Goal: Find specific page/section: Find specific page/section

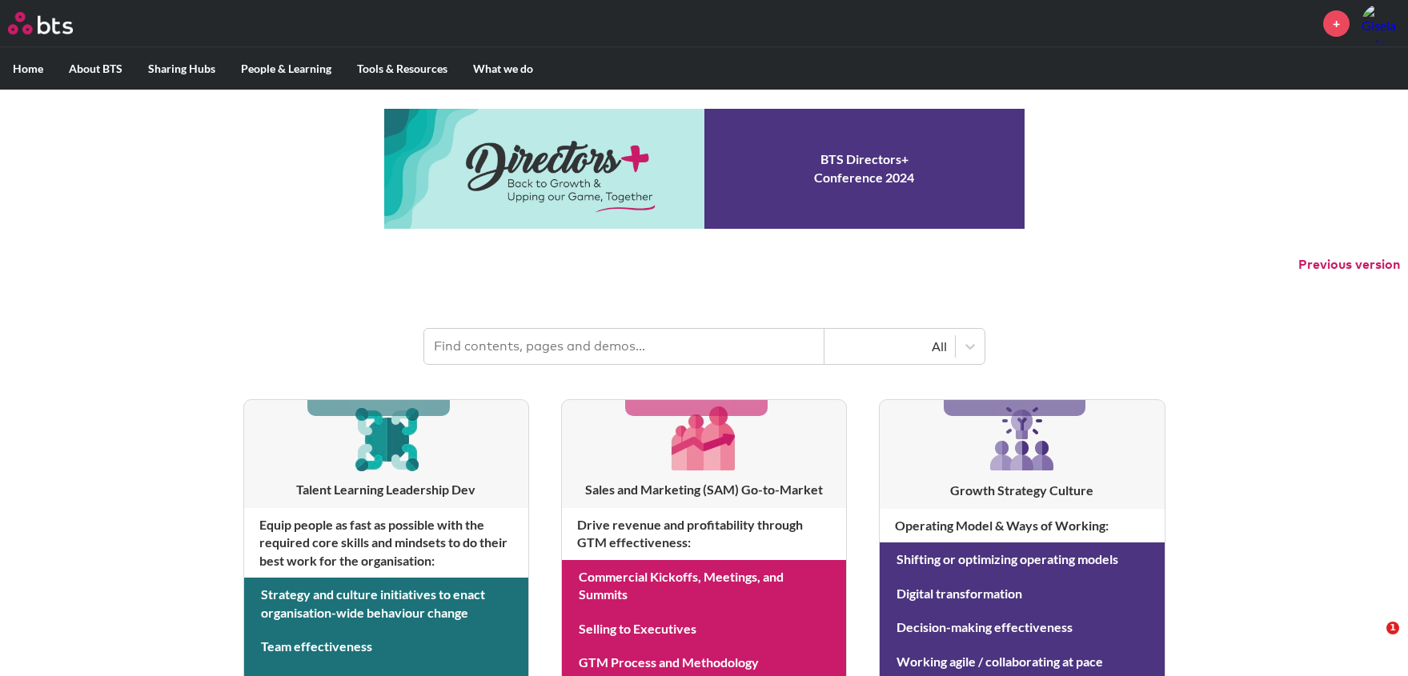
click at [643, 347] on input "text" at bounding box center [624, 346] width 400 height 35
type input "Bios"
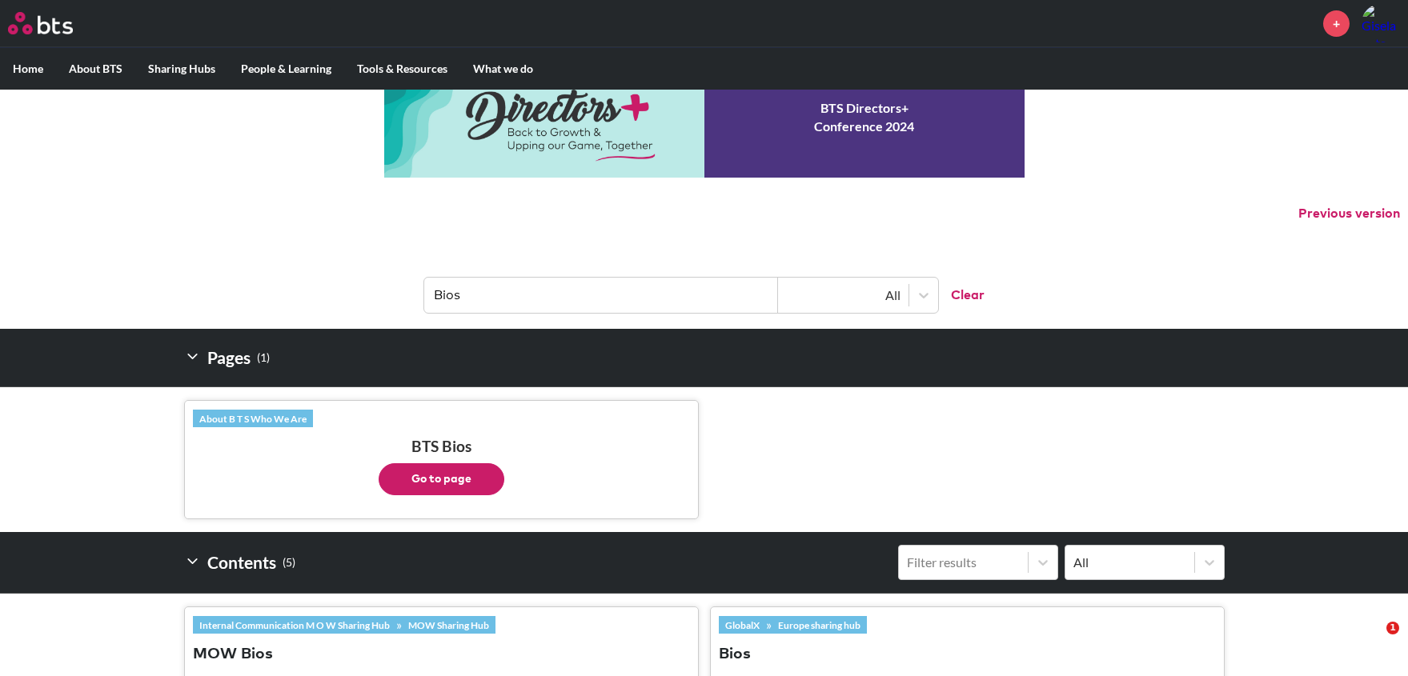
scroll to position [80, 0]
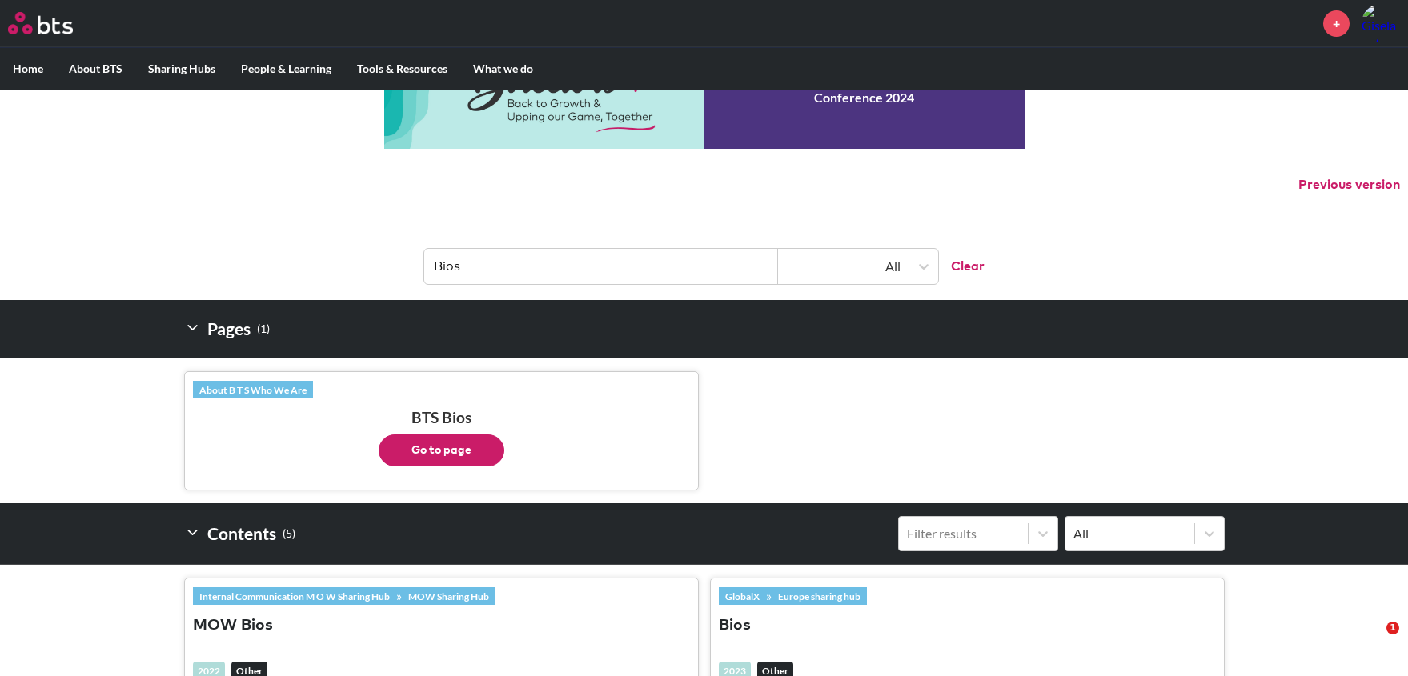
click at [436, 441] on button "Go to page" at bounding box center [442, 451] width 126 height 32
drag, startPoint x: 446, startPoint y: 451, endPoint x: 442, endPoint y: 458, distance: 8.2
click at [442, 458] on button "Go to page" at bounding box center [442, 451] width 126 height 32
drag, startPoint x: 482, startPoint y: 453, endPoint x: 430, endPoint y: 443, distance: 52.9
click at [430, 443] on button "Go to page" at bounding box center [442, 451] width 126 height 32
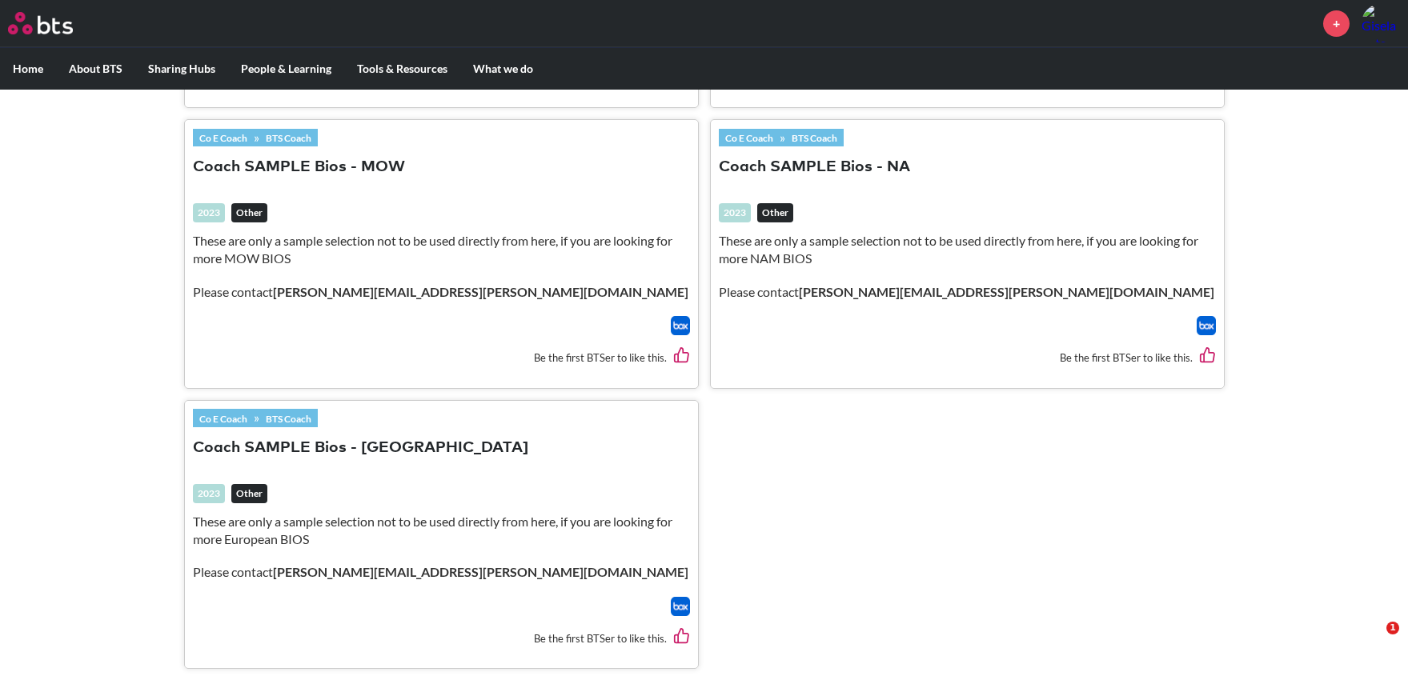
scroll to position [844, 0]
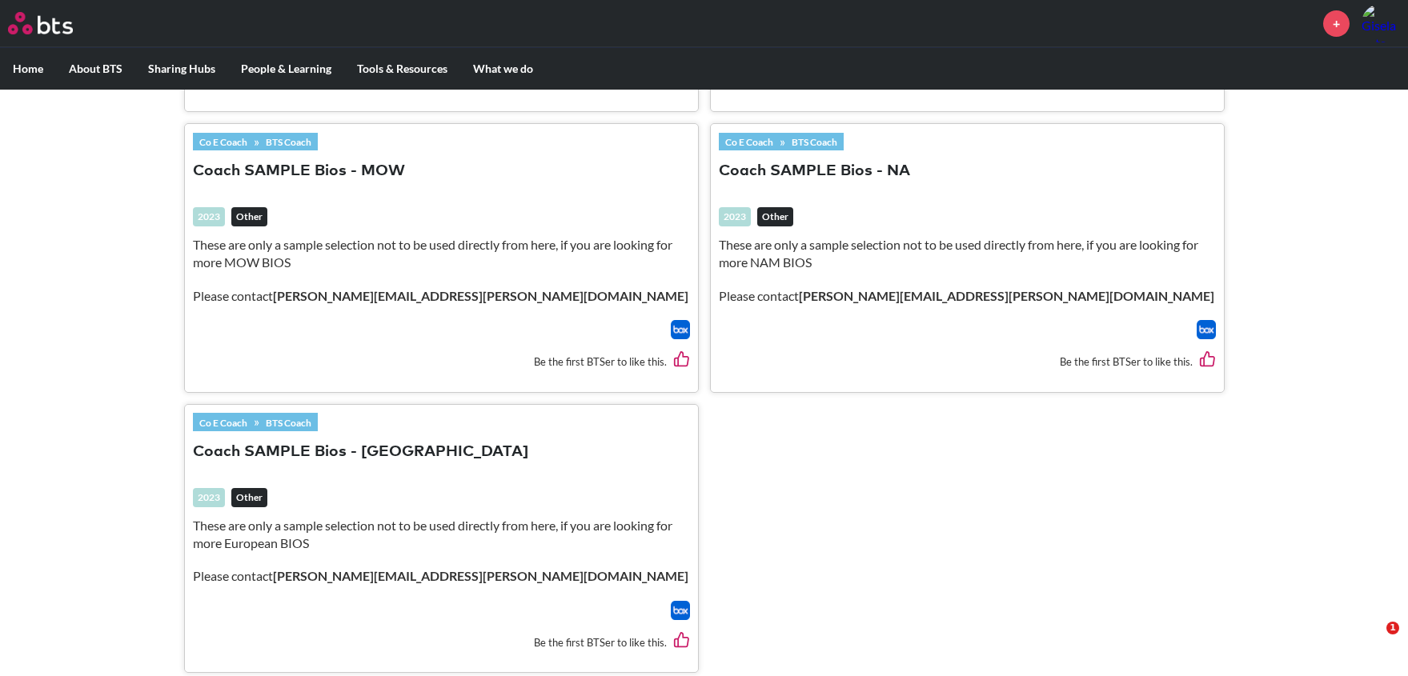
click at [811, 141] on link "BTS Coach" at bounding box center [814, 142] width 58 height 18
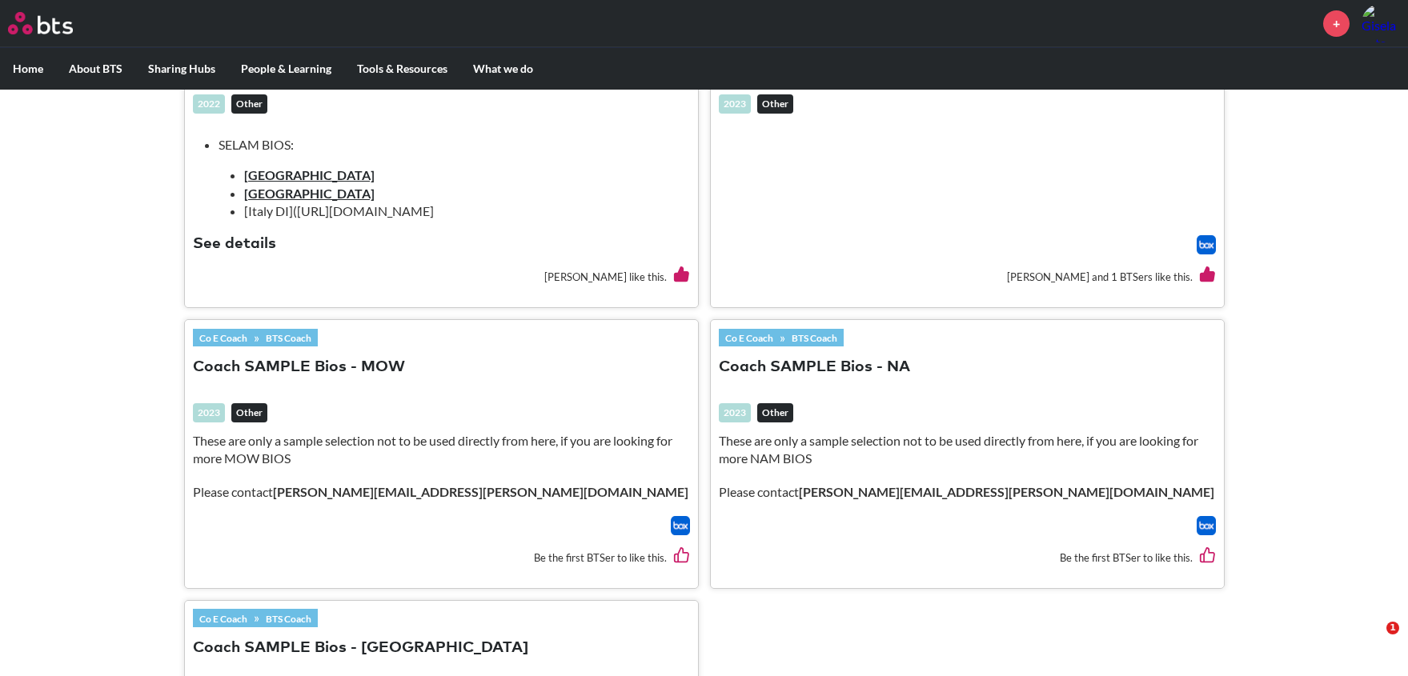
scroll to position [604, 0]
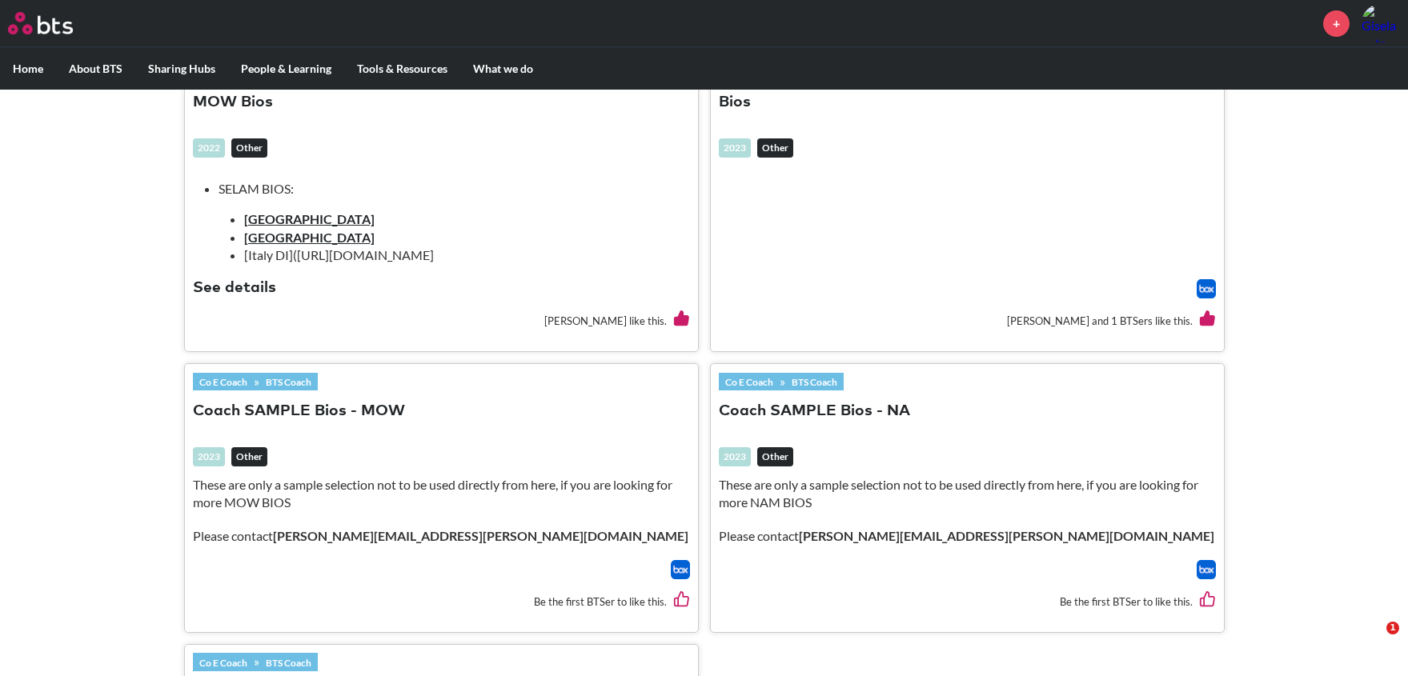
click at [823, 384] on link "BTS Coach" at bounding box center [814, 382] width 58 height 18
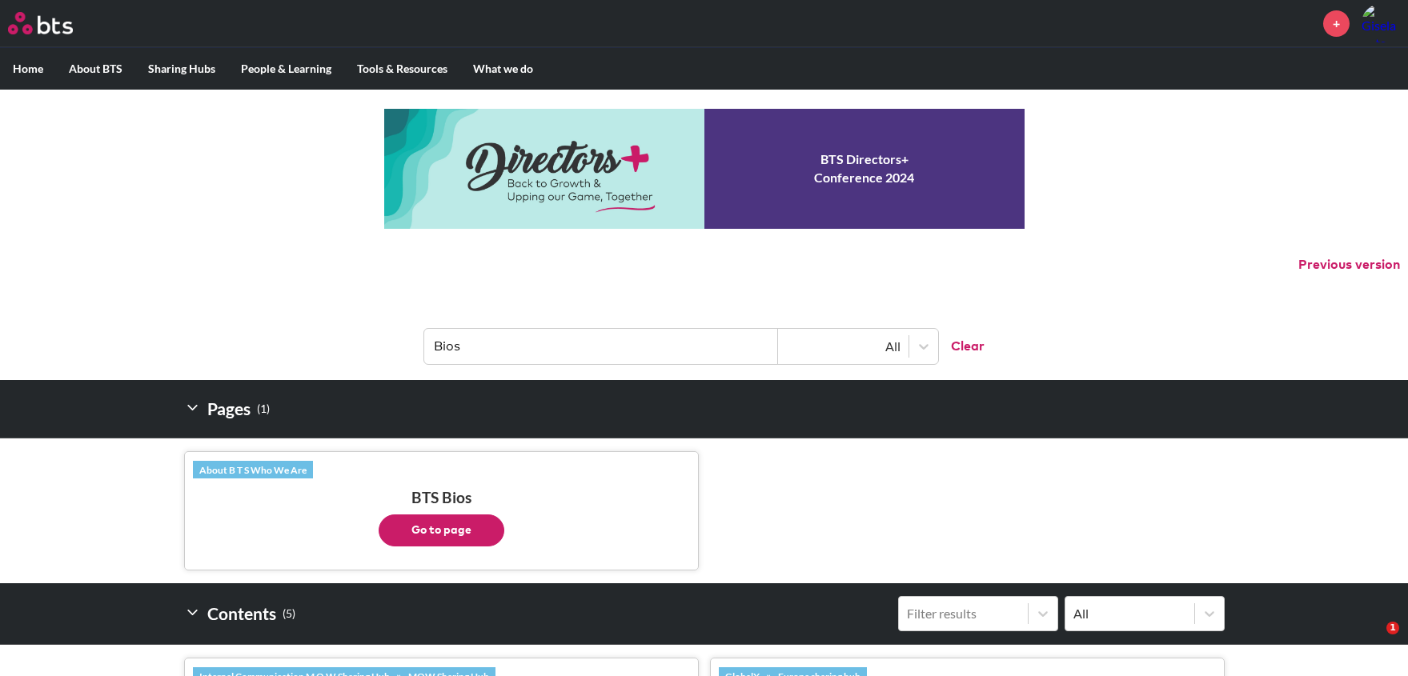
scroll to position [160, 0]
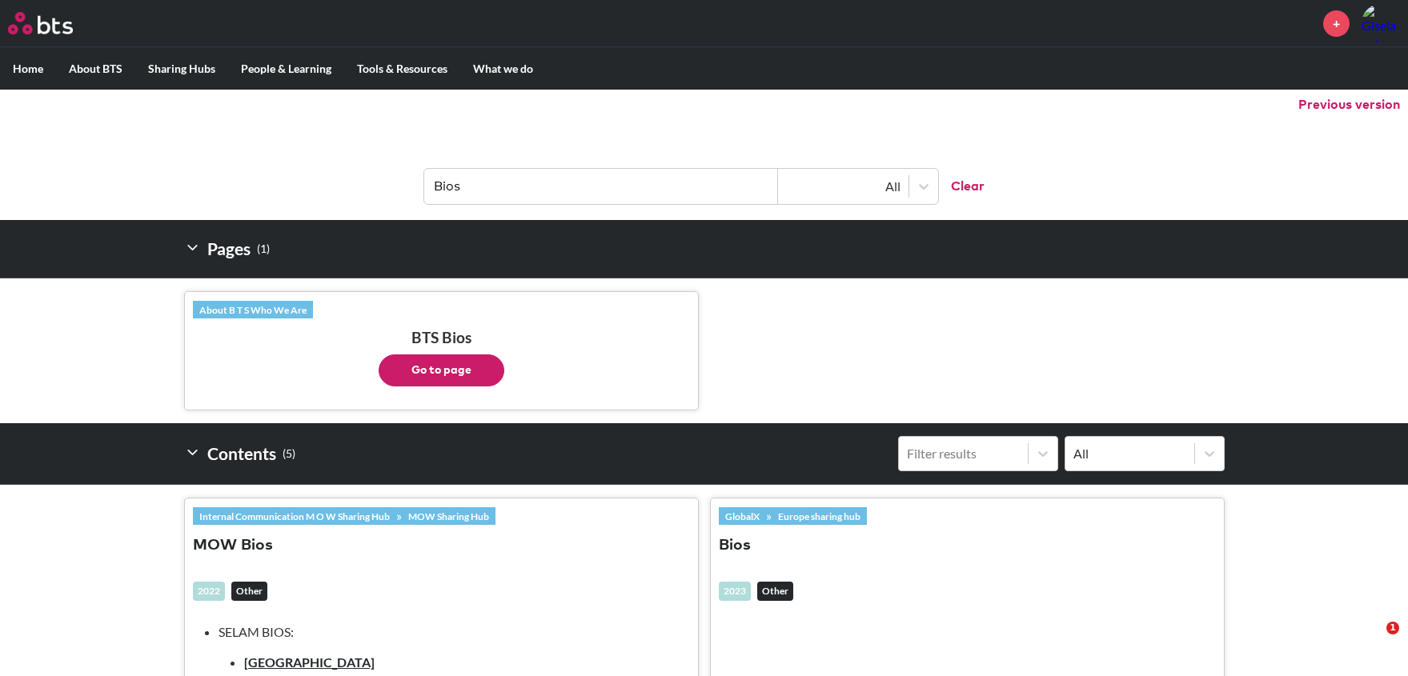
drag, startPoint x: 443, startPoint y: 390, endPoint x: 315, endPoint y: 378, distance: 127.8
drag, startPoint x: 315, startPoint y: 378, endPoint x: 450, endPoint y: 362, distance: 135.4
click at [450, 362] on button "Go to page" at bounding box center [442, 371] width 126 height 32
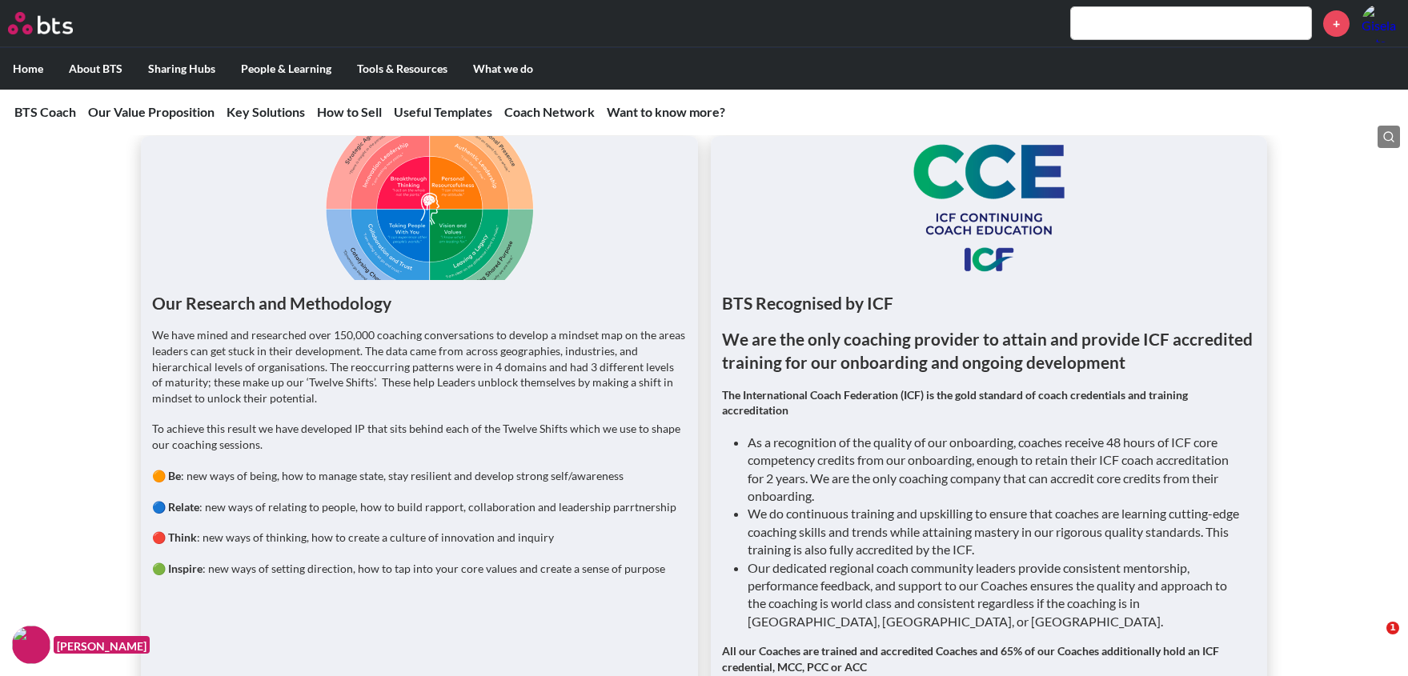
scroll to position [1121, 0]
